Goal: Book appointment/travel/reservation

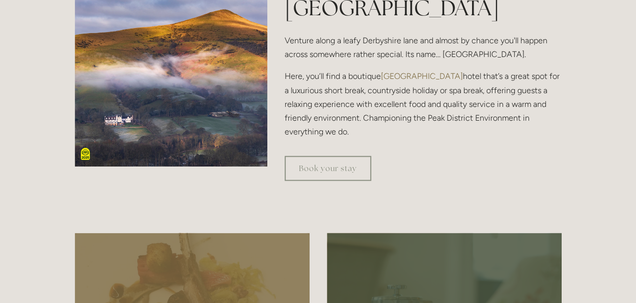
scroll to position [305, 0]
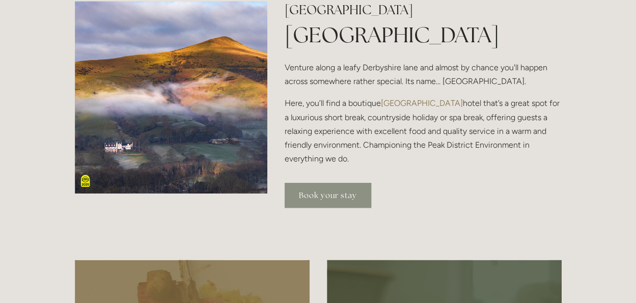
click at [336, 192] on link "Book your stay" at bounding box center [328, 195] width 87 height 25
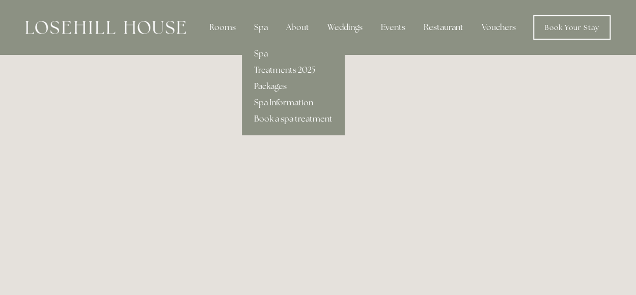
click at [278, 85] on link "Packages" at bounding box center [293, 86] width 103 height 16
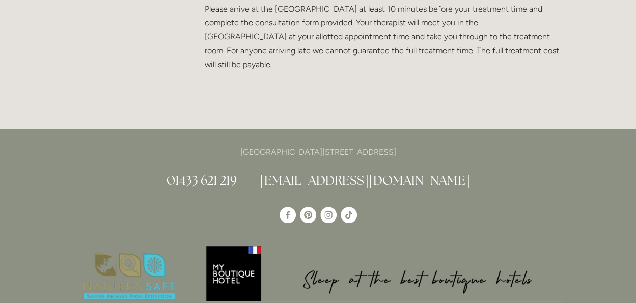
scroll to position [2138, 0]
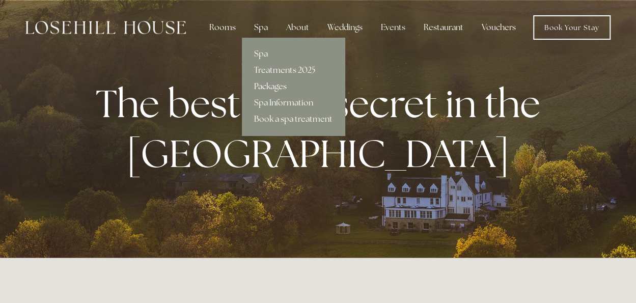
click at [261, 81] on link "Packages" at bounding box center [293, 86] width 103 height 16
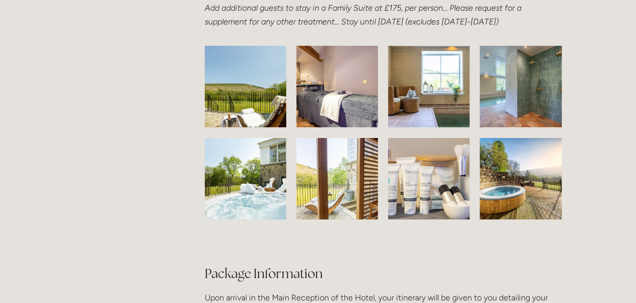
scroll to position [1588, 0]
